Goal: Find specific page/section: Find specific page/section

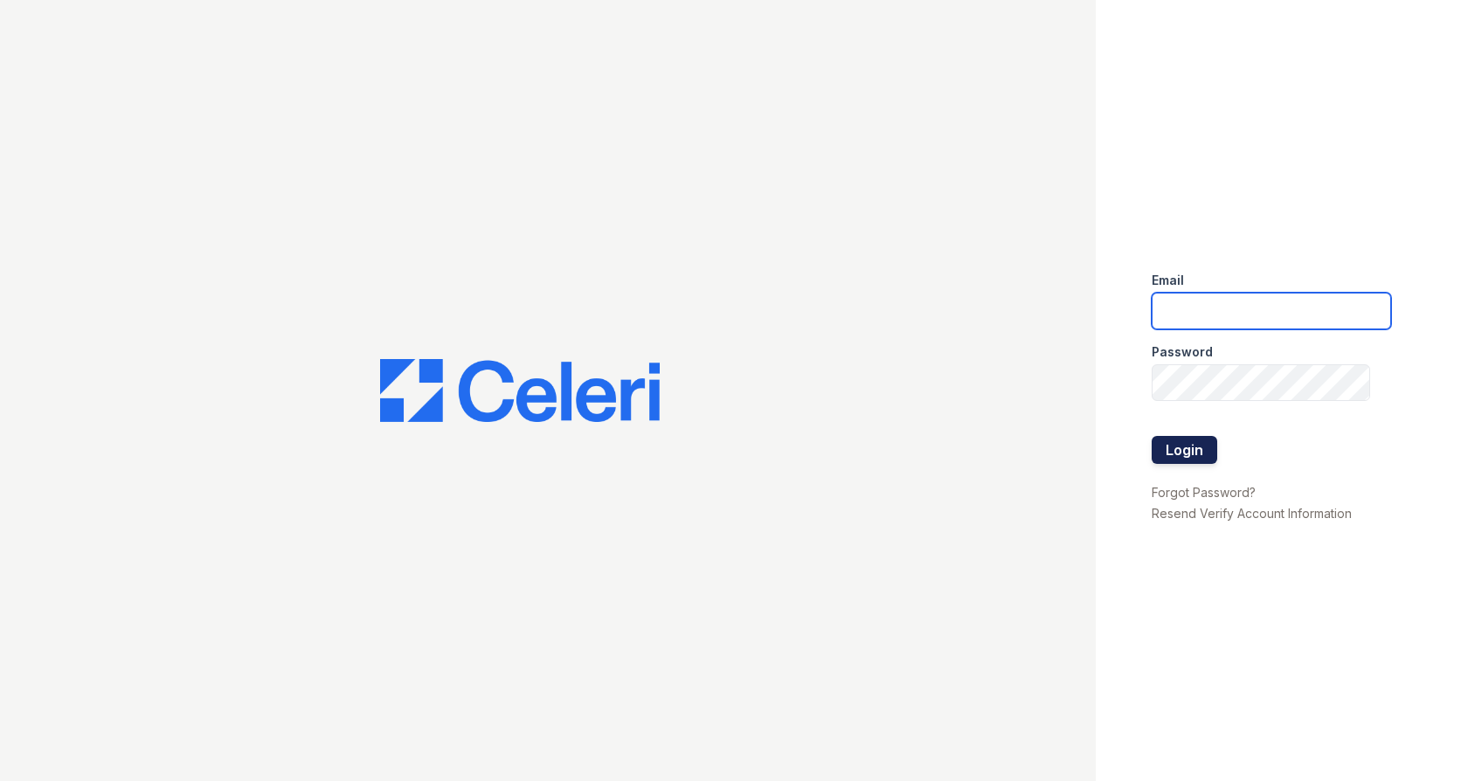
type input "Arrivesilverspring@trinity-pm.com"
click at [1175, 443] on button "Login" at bounding box center [1185, 450] width 66 height 28
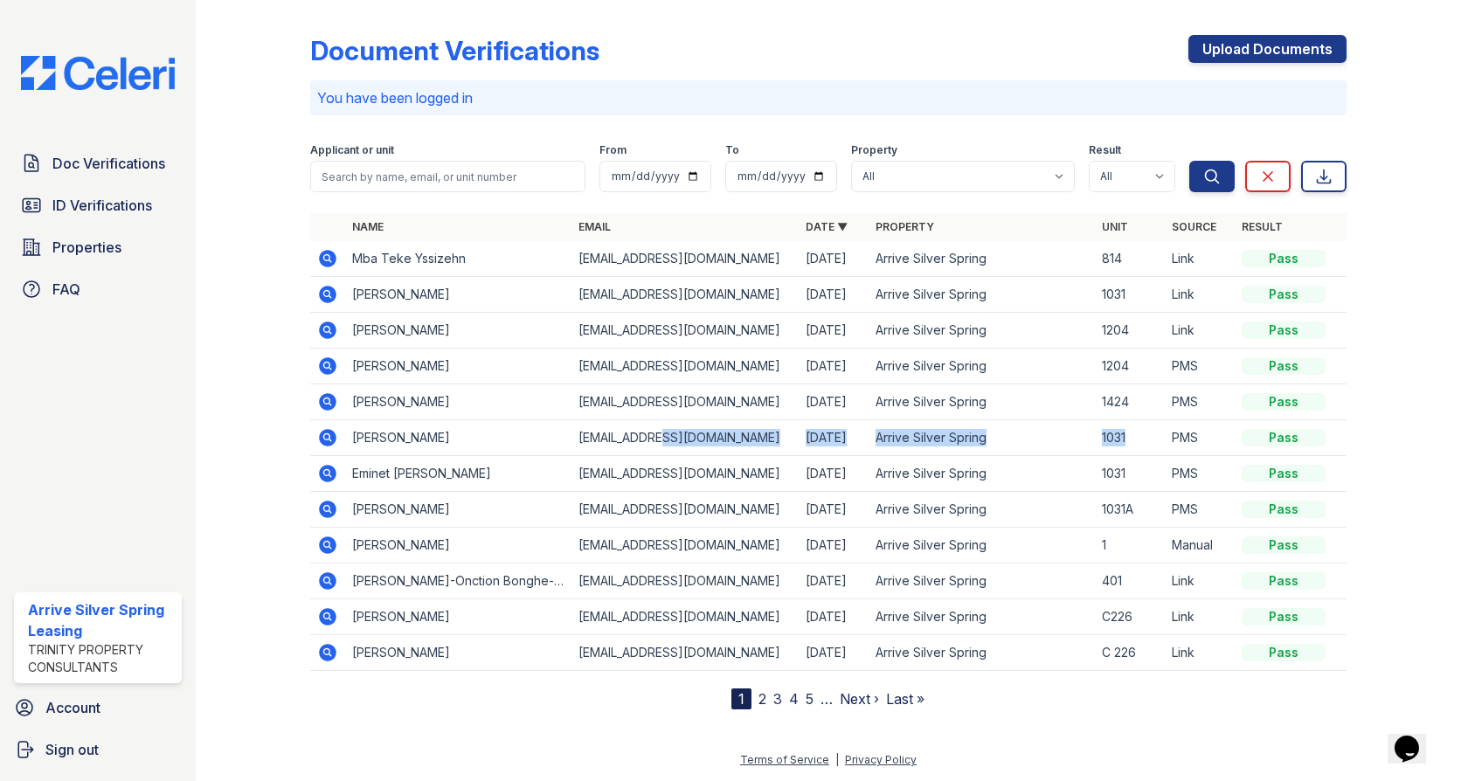
click at [598, 423] on tr "[PERSON_NAME] [EMAIL_ADDRESS][DOMAIN_NAME] [DATE] Arrive Silver Spring 1031 PMS…" at bounding box center [828, 438] width 1036 height 36
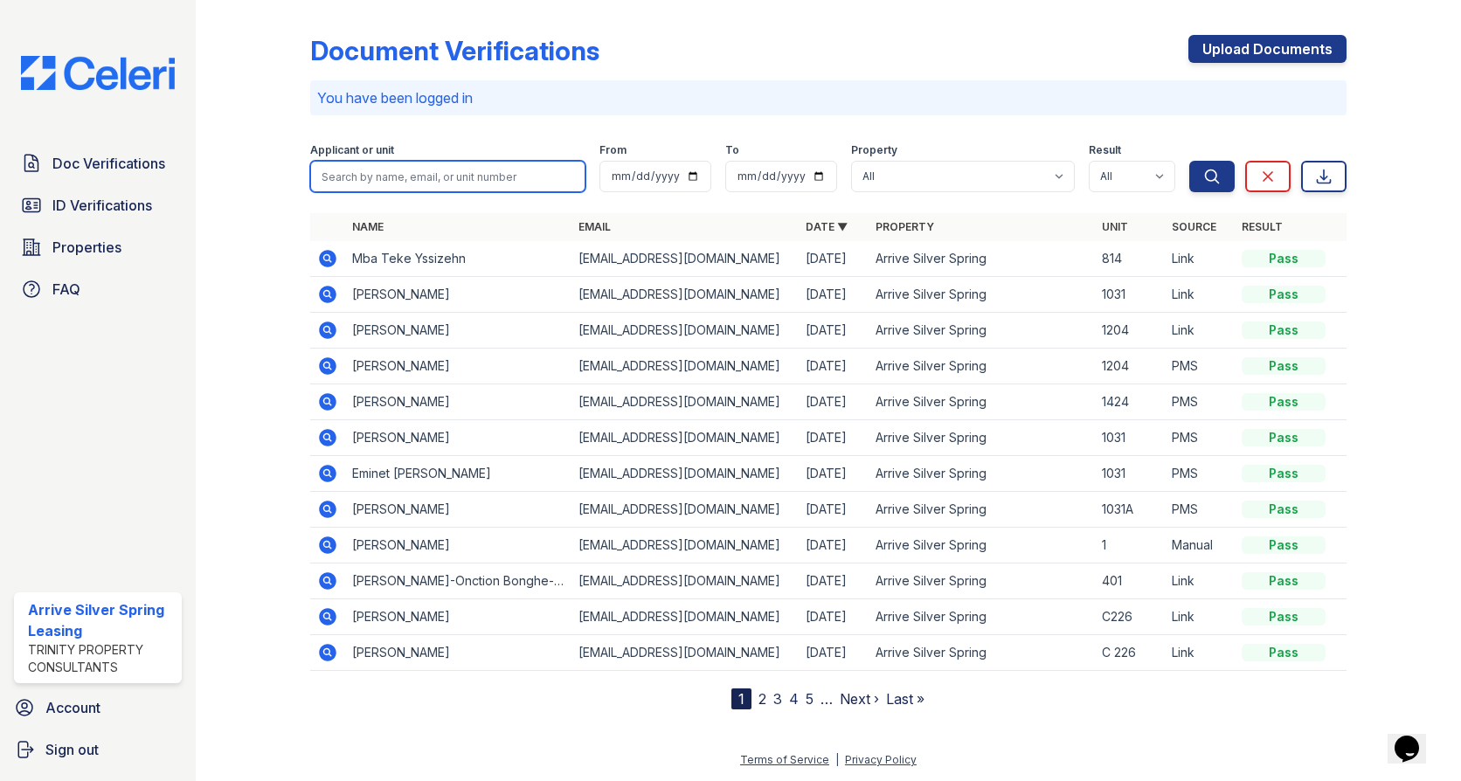
click at [378, 184] on input "search" at bounding box center [447, 176] width 275 height 31
type input "[PERSON_NAME]"
click at [1206, 176] on icon "submit" at bounding box center [1212, 176] width 13 height 13
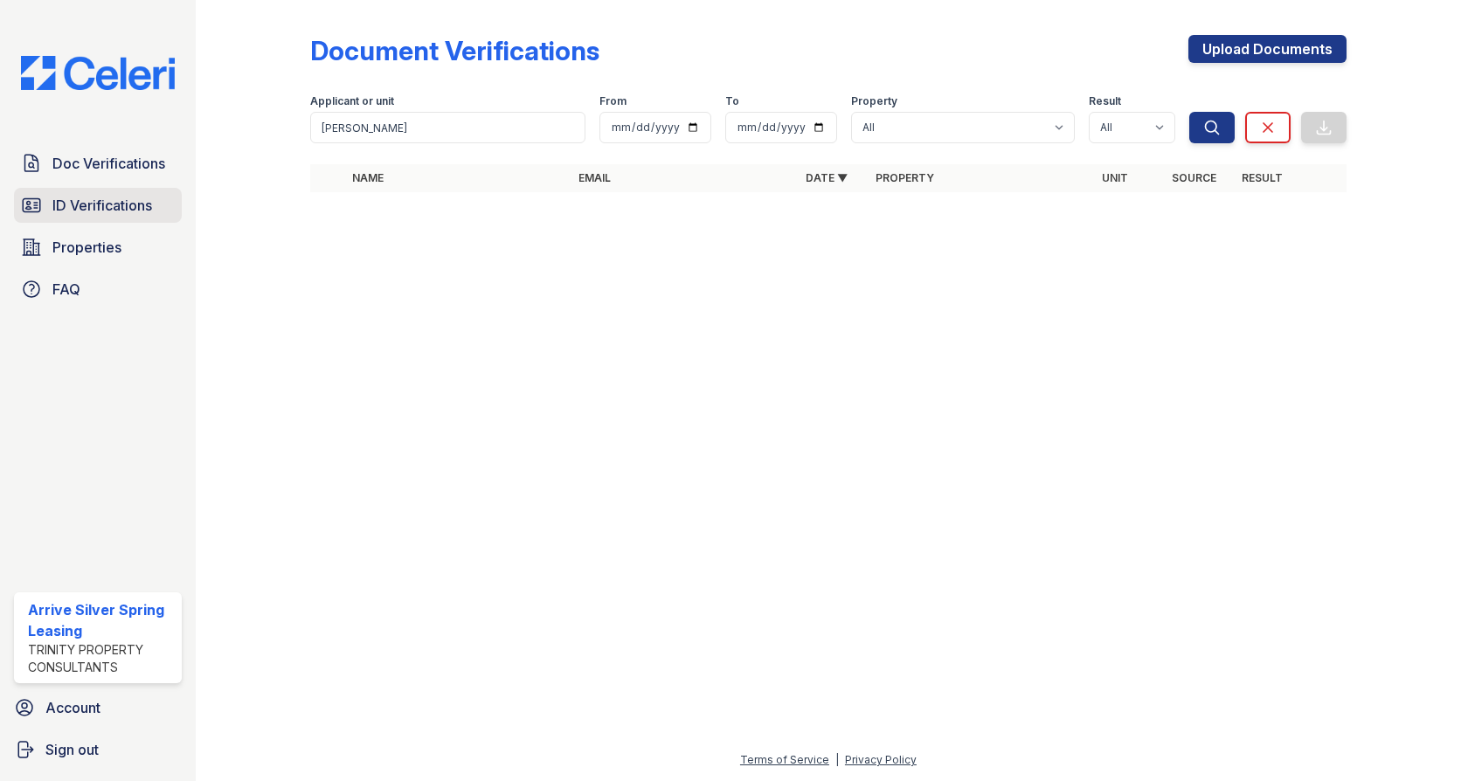
click at [86, 201] on span "ID Verifications" at bounding box center [102, 205] width 100 height 21
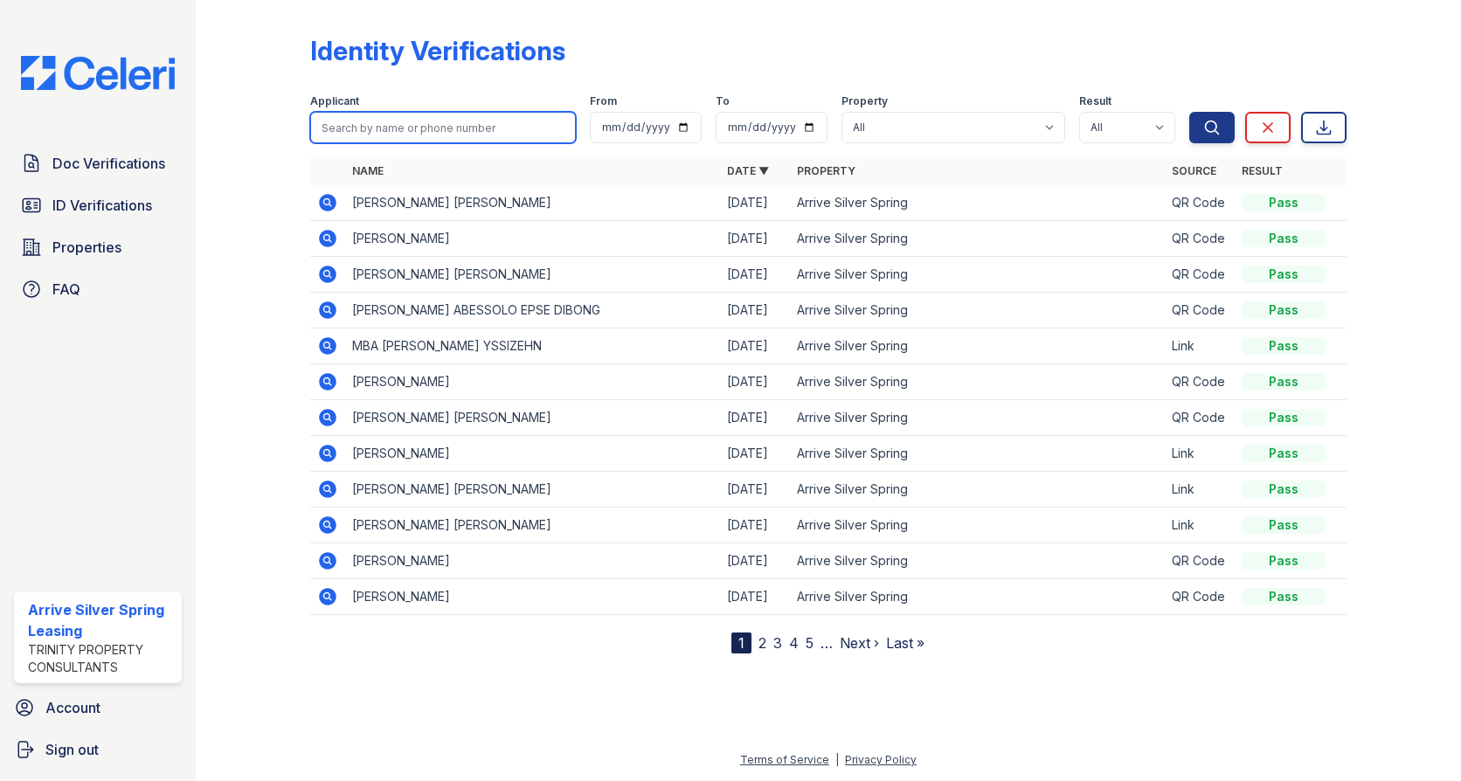
click at [443, 125] on input "search" at bounding box center [443, 127] width 266 height 31
type input "[PERSON_NAME]"
click at [1189, 112] on button "Search" at bounding box center [1211, 127] width 45 height 31
